Goal: Task Accomplishment & Management: Manage account settings

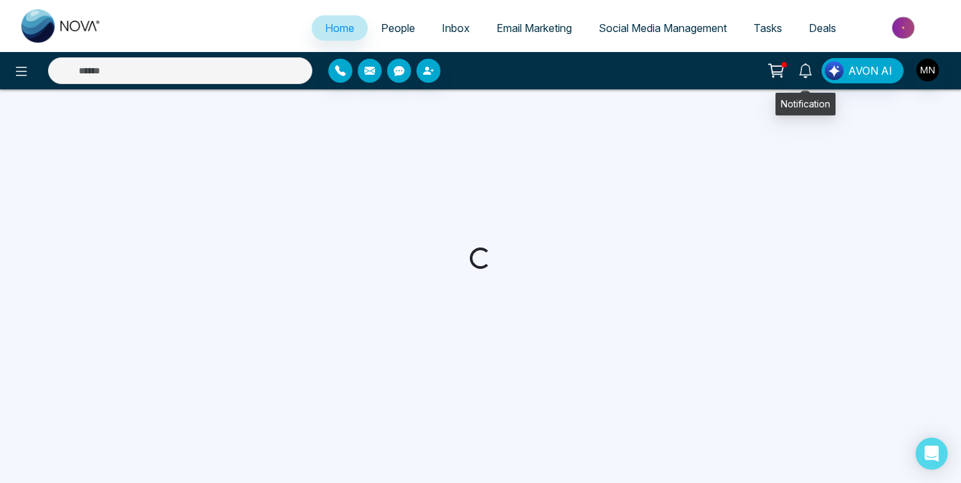
select select "*"
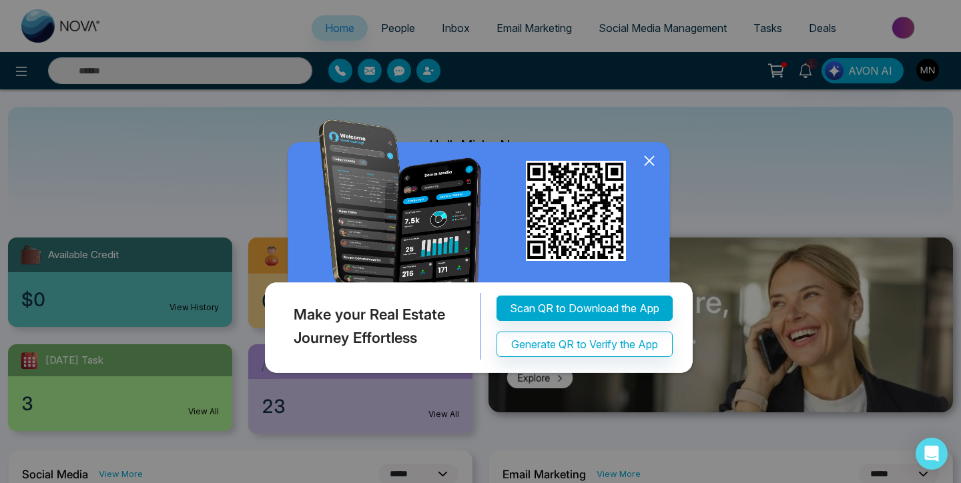
click at [645, 149] on img at bounding box center [481, 249] width 438 height 260
click at [645, 161] on icon at bounding box center [649, 161] width 20 height 20
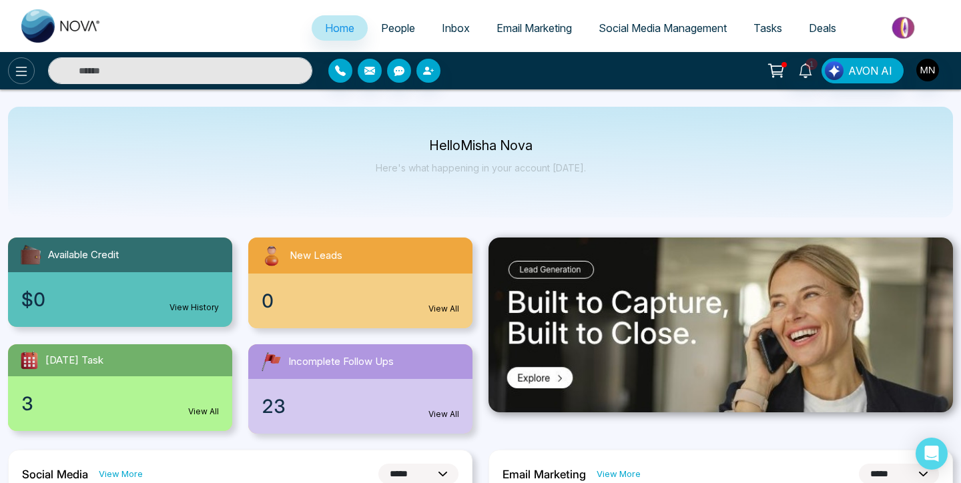
click at [28, 66] on icon at bounding box center [21, 71] width 16 height 16
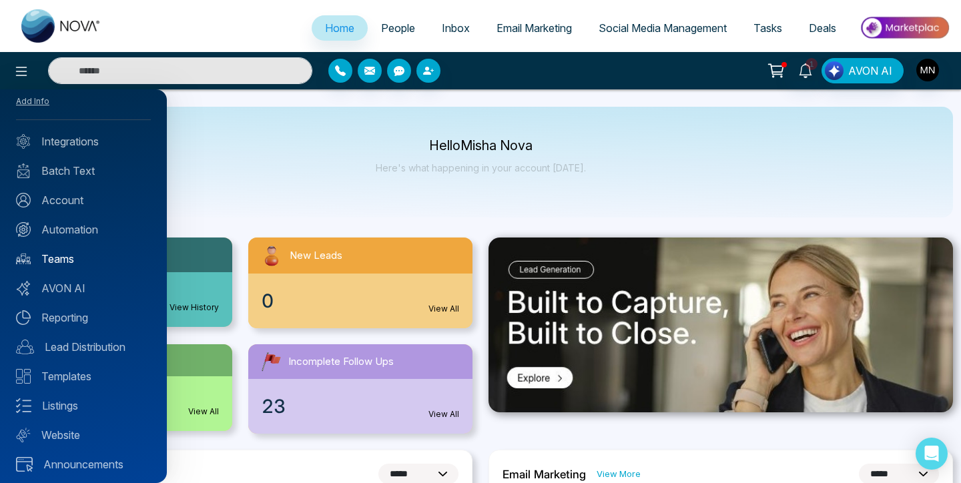
scroll to position [57, 0]
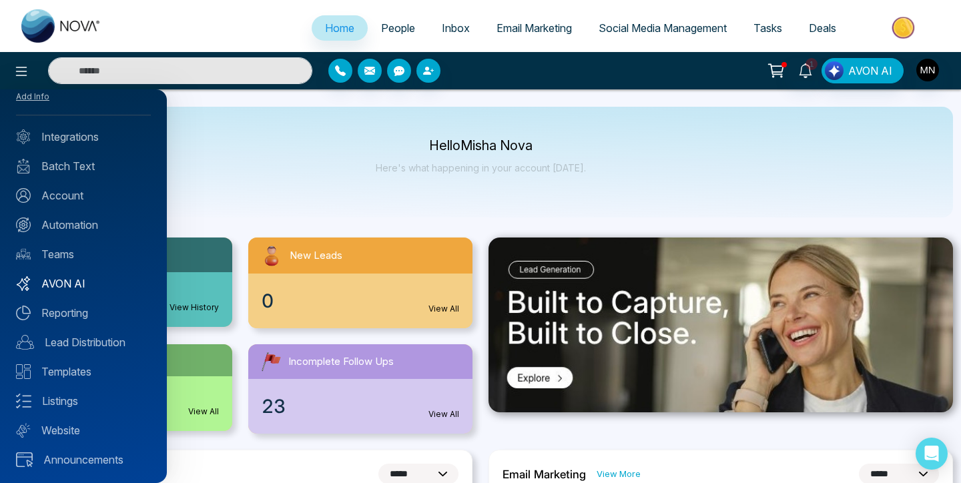
click at [65, 282] on link "AVON AI" at bounding box center [83, 284] width 135 height 16
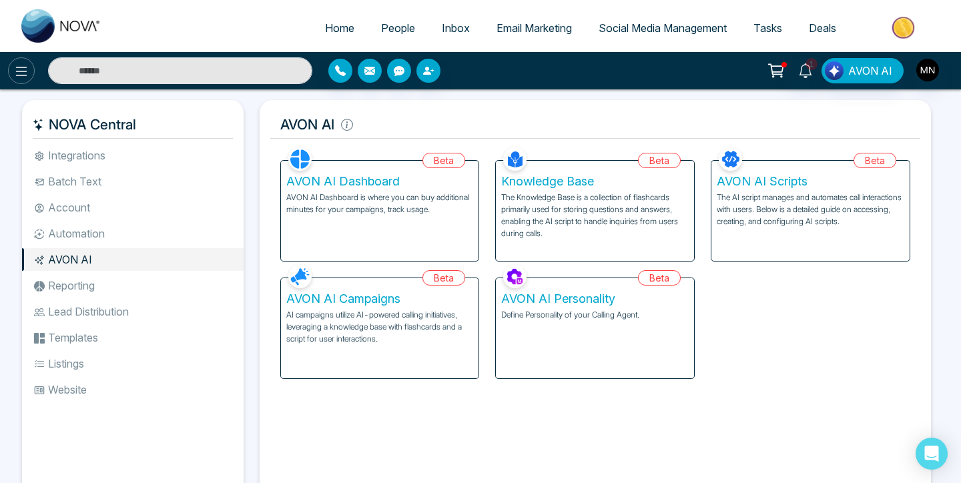
click at [22, 79] on icon at bounding box center [21, 71] width 16 height 16
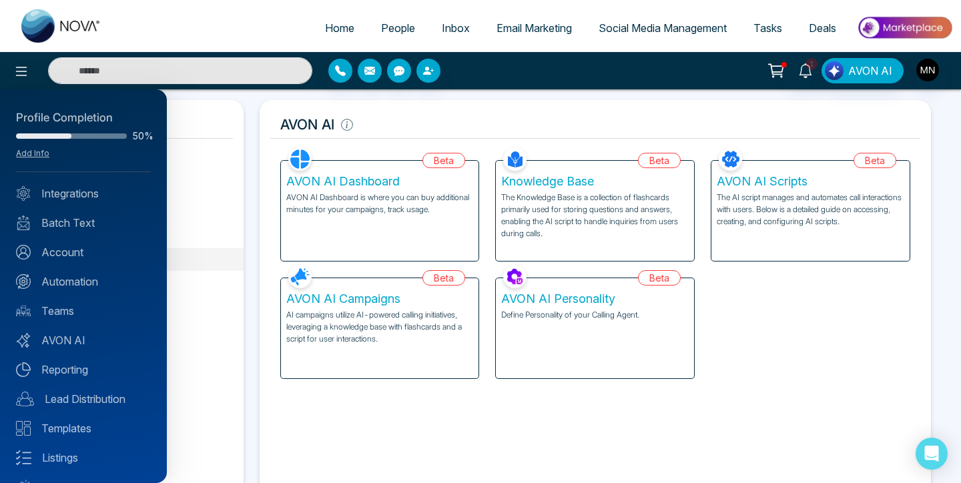
click at [932, 67] on div at bounding box center [480, 241] width 961 height 483
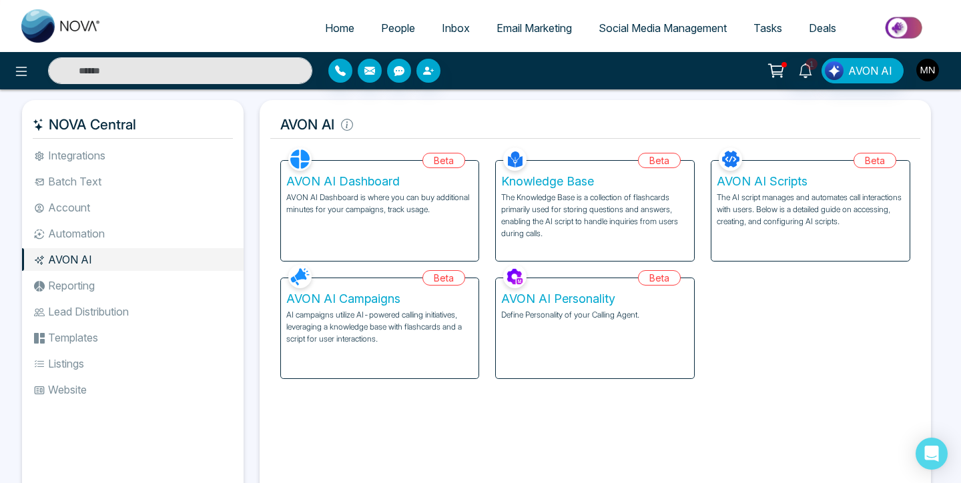
click at [931, 75] on img "button" at bounding box center [927, 70] width 23 height 23
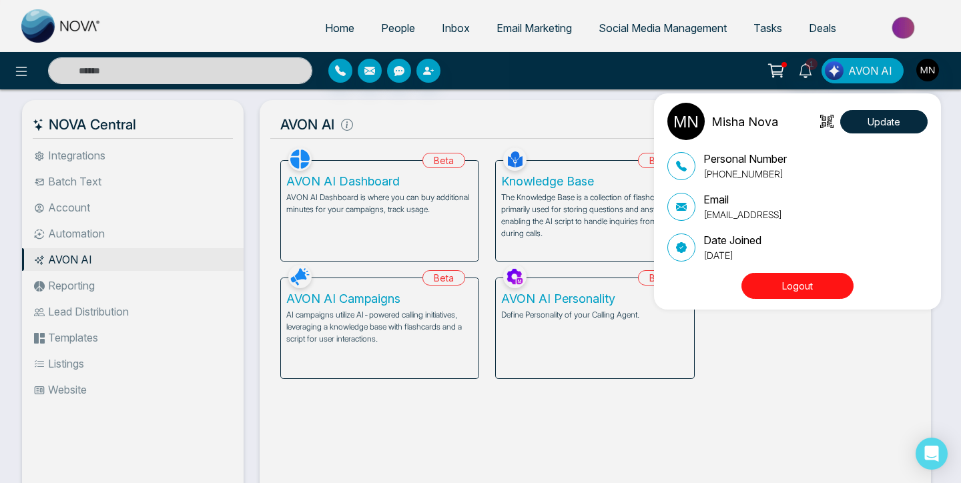
click at [802, 266] on div "Misha Nova Update Personal Number [PHONE_NUMBER] Email [EMAIL_ADDRESS] Date Joi…" at bounding box center [800, 202] width 267 height 198
click at [801, 282] on button "Logout" at bounding box center [797, 286] width 112 height 26
